Goal: Transaction & Acquisition: Purchase product/service

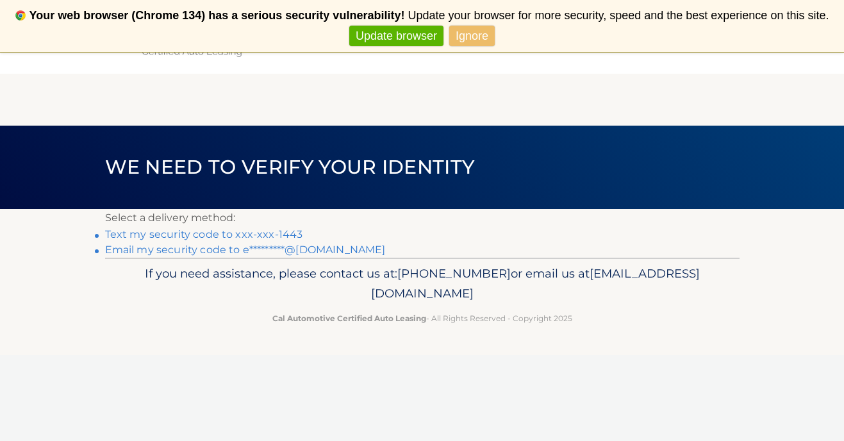
click at [176, 235] on link "Text my security code to xxx-xxx-1443" at bounding box center [204, 234] width 198 height 12
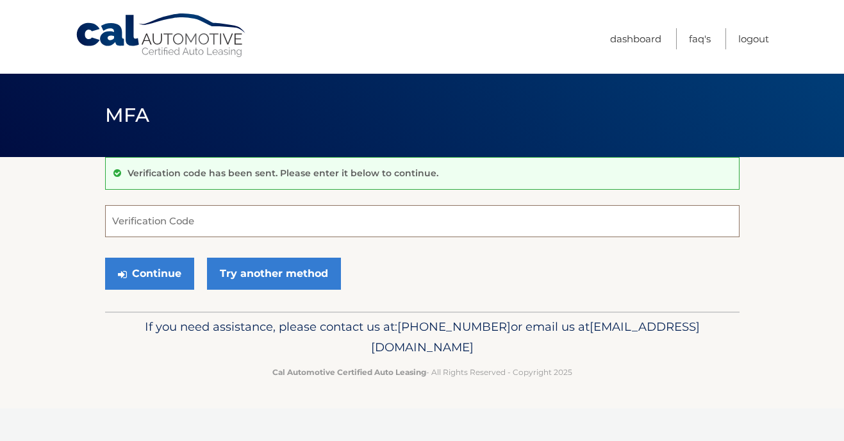
click at [176, 235] on input "Verification Code" at bounding box center [422, 221] width 635 height 32
type input "185115"
click at [105, 258] on button "Continue" at bounding box center [149, 274] width 89 height 32
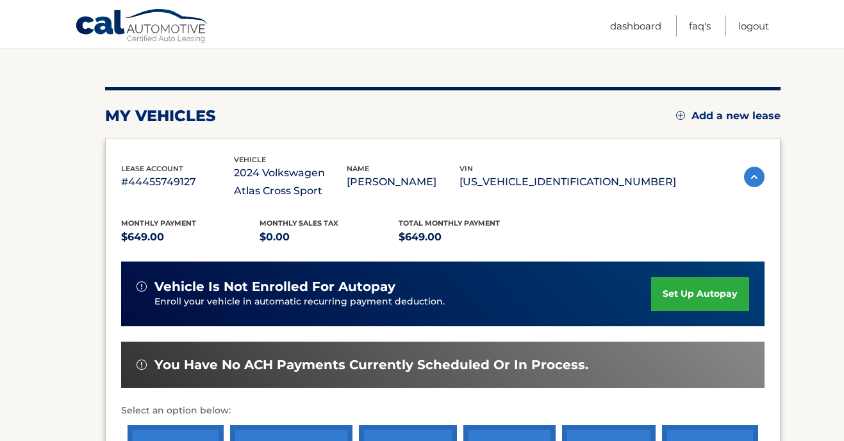
scroll to position [259, 0]
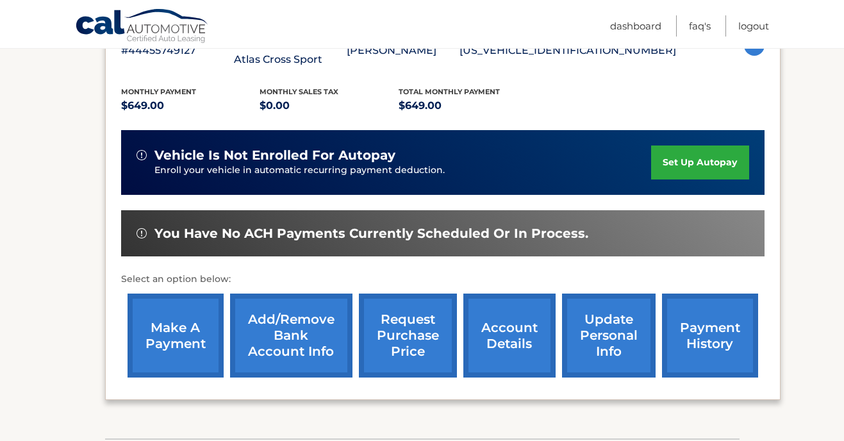
click at [137, 339] on link "make a payment" at bounding box center [176, 336] width 96 height 84
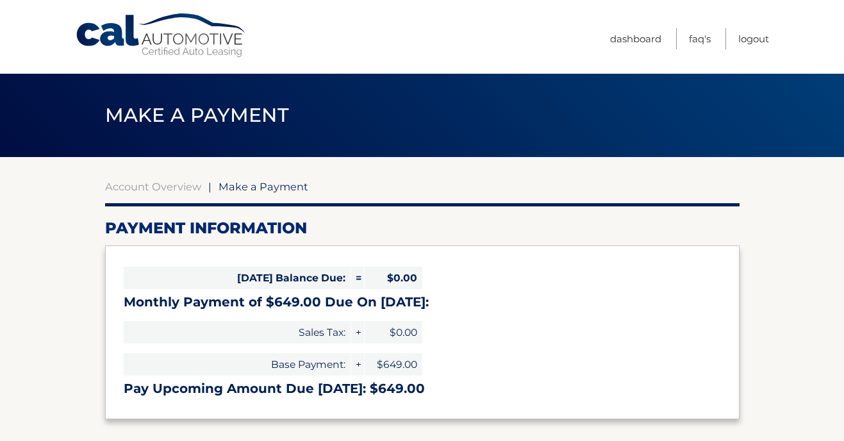
select select "ZDlmYTU5YjEtYjJlMi00ZjE0LTk0YTItOGJiZmY2NTBlNzcz"
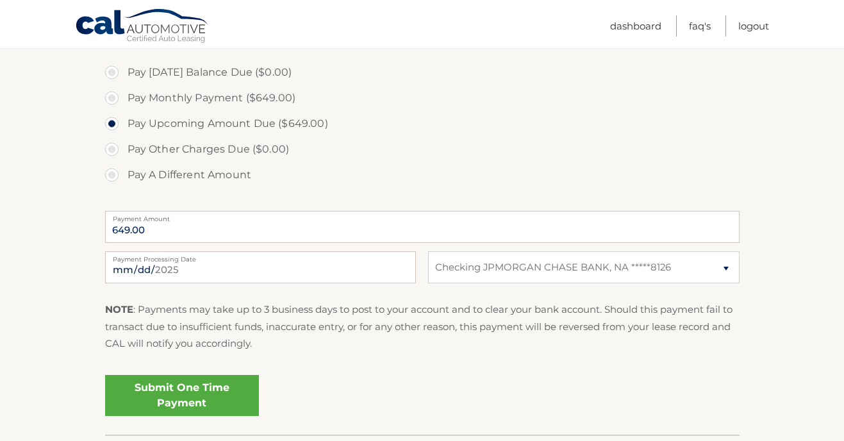
scroll to position [385, 0]
click at [188, 391] on link "Submit One Time Payment" at bounding box center [182, 394] width 154 height 41
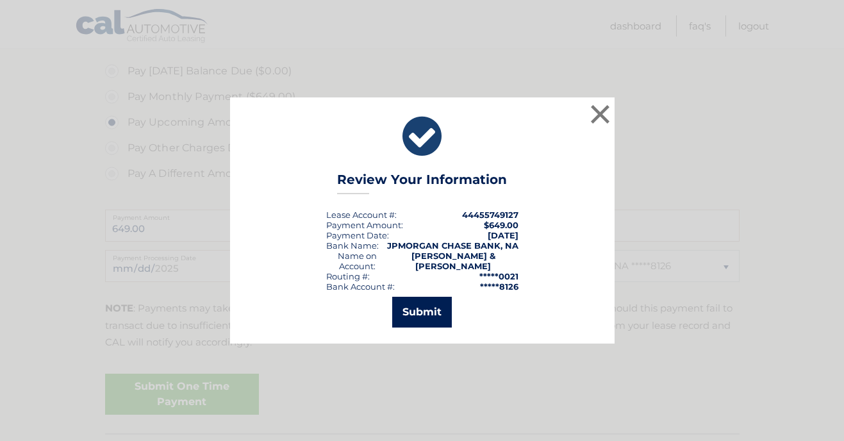
click at [431, 303] on button "Submit" at bounding box center [422, 312] width 60 height 31
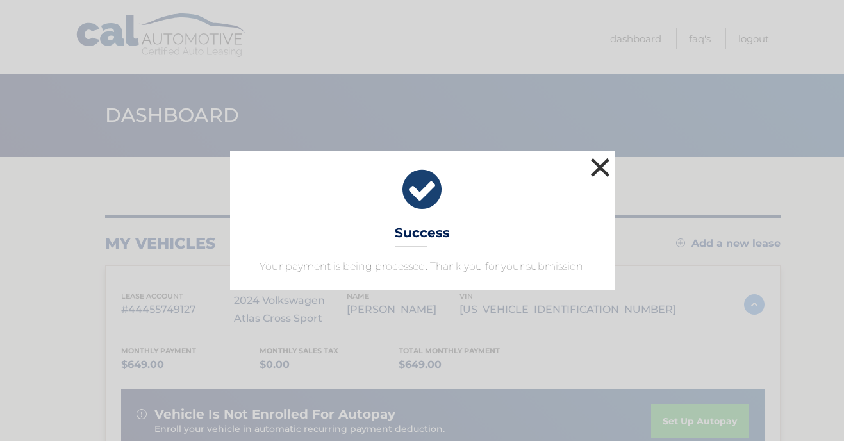
click at [603, 167] on button "×" at bounding box center [601, 167] width 26 height 26
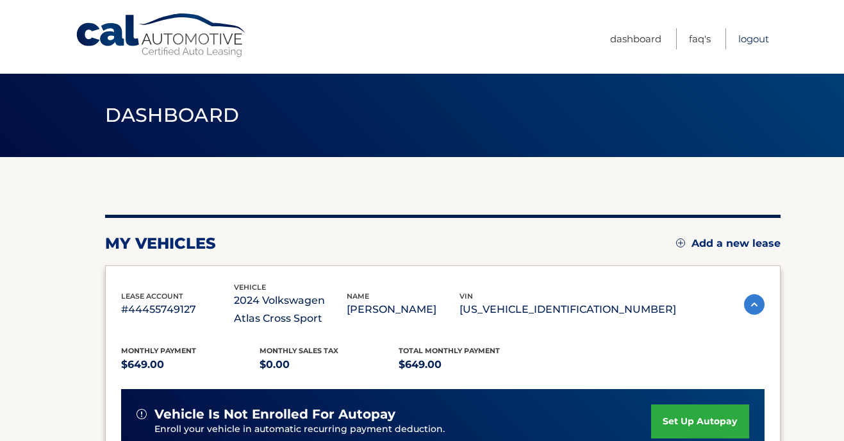
click at [752, 41] on link "Logout" at bounding box center [753, 38] width 31 height 21
